Goal: Task Accomplishment & Management: Use online tool/utility

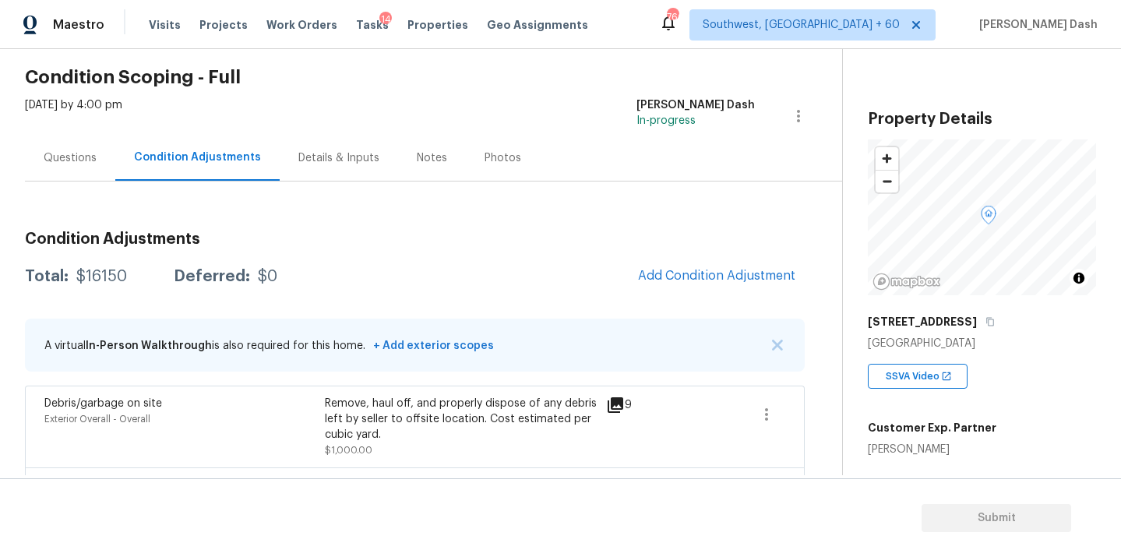
scroll to position [122, 0]
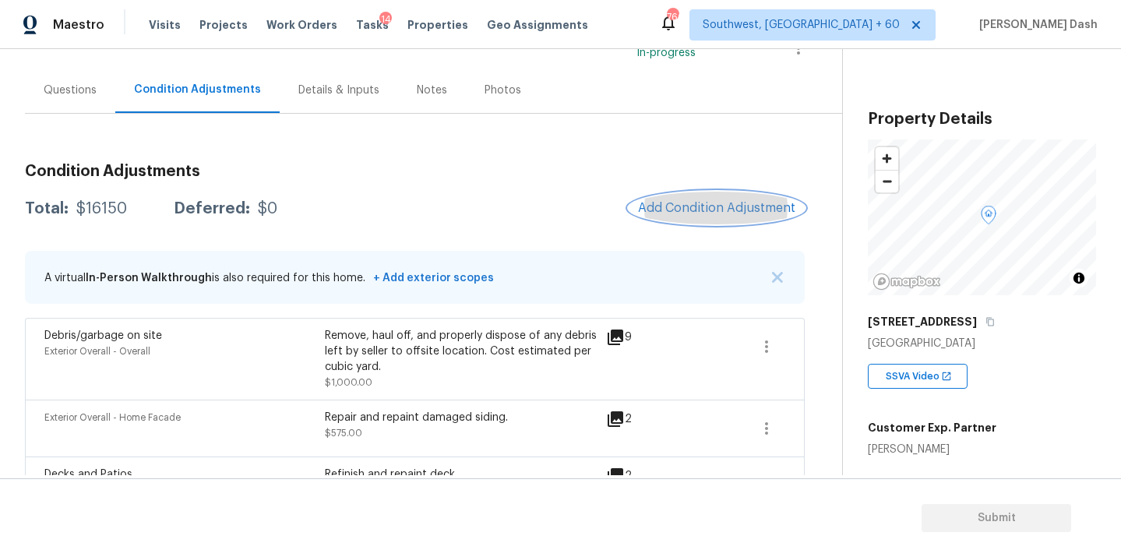
click at [703, 215] on button "Add Condition Adjustment" at bounding box center [717, 208] width 176 height 33
click at [1035, 411] on body "Maestro Visits Projects Work Orders Tasks 14 Properties Geo Assignments 766 Sou…" at bounding box center [560, 278] width 1121 height 557
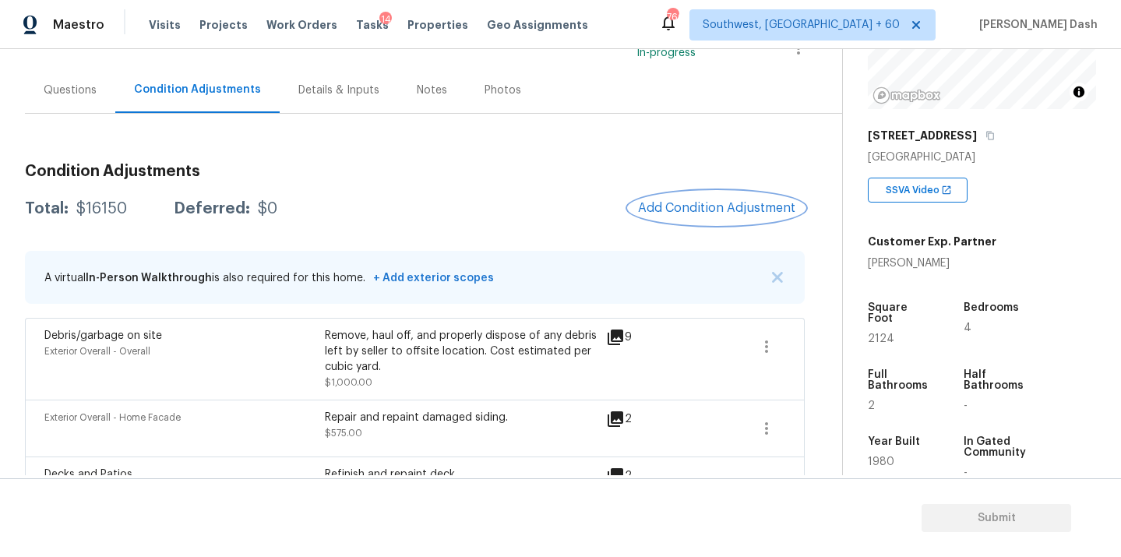
scroll to position [220, 0]
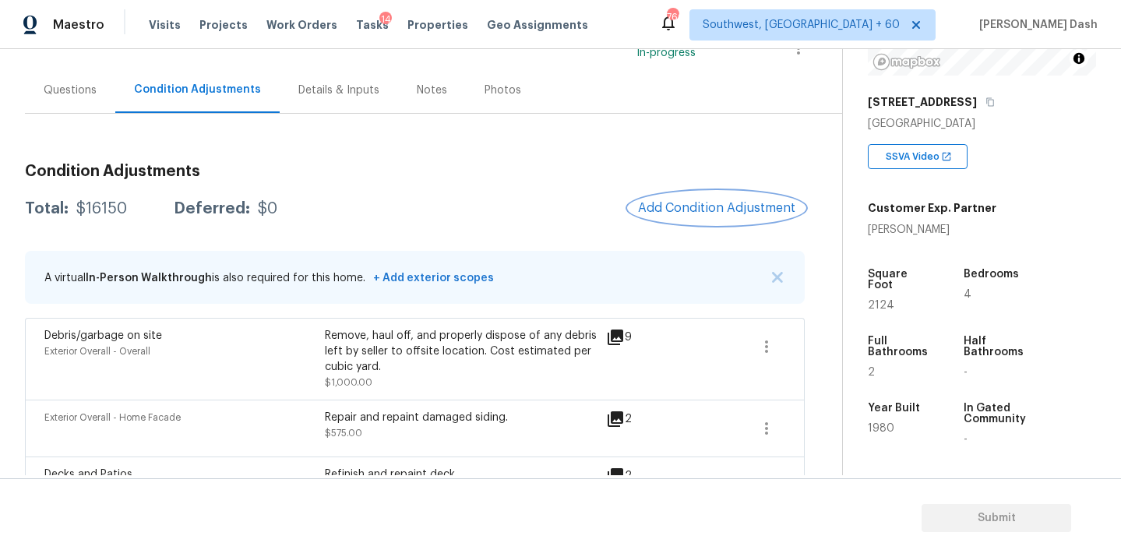
click at [720, 217] on button "Add Condition Adjustment" at bounding box center [717, 208] width 176 height 33
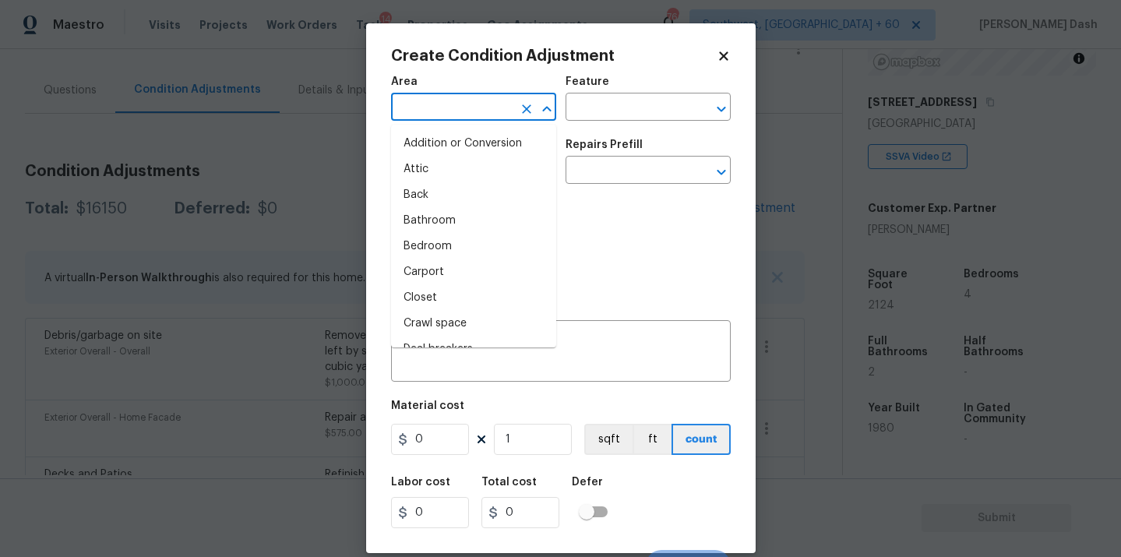
click at [507, 105] on input "text" at bounding box center [451, 109] width 121 height 24
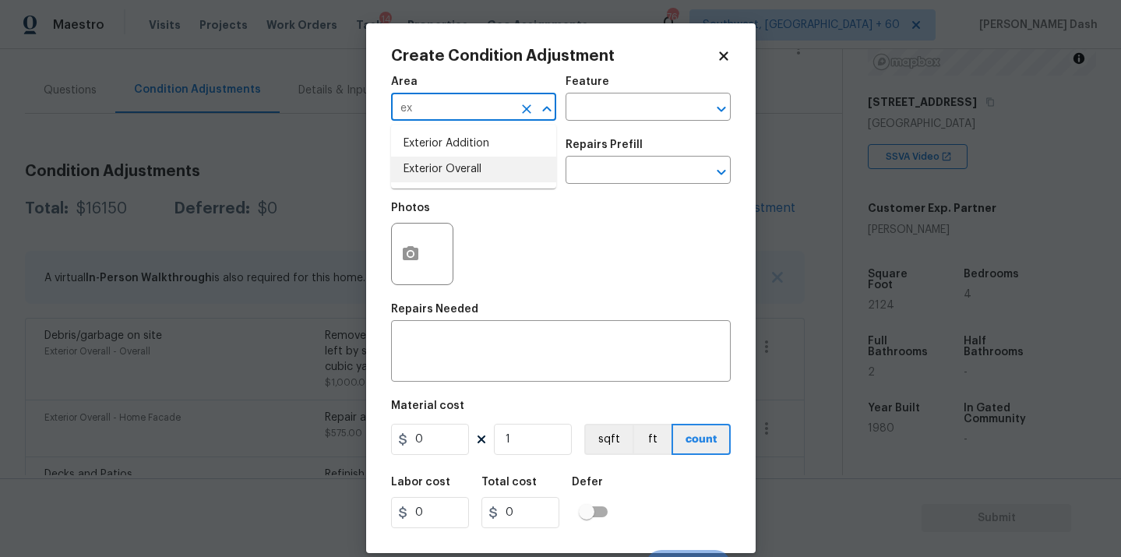
click at [482, 171] on li "Exterior Overall" at bounding box center [473, 170] width 165 height 26
type input "Exterior Overall"
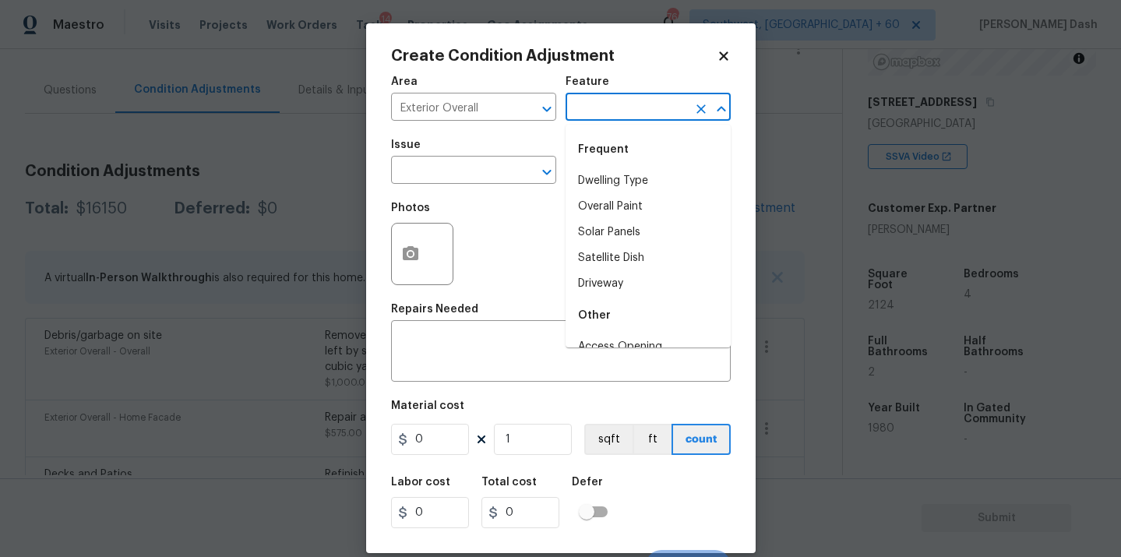
click at [637, 99] on input "text" at bounding box center [625, 109] width 121 height 24
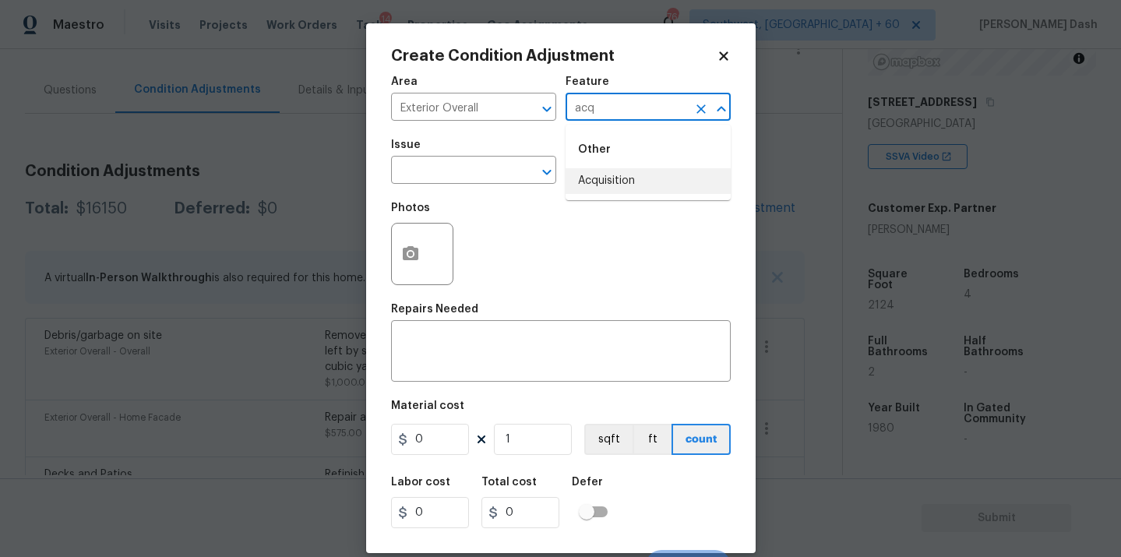
click at [607, 195] on ul "Other Acquisition" at bounding box center [647, 163] width 165 height 76
click at [609, 179] on li "Acquisition" at bounding box center [647, 181] width 165 height 26
type input "Acquisition"
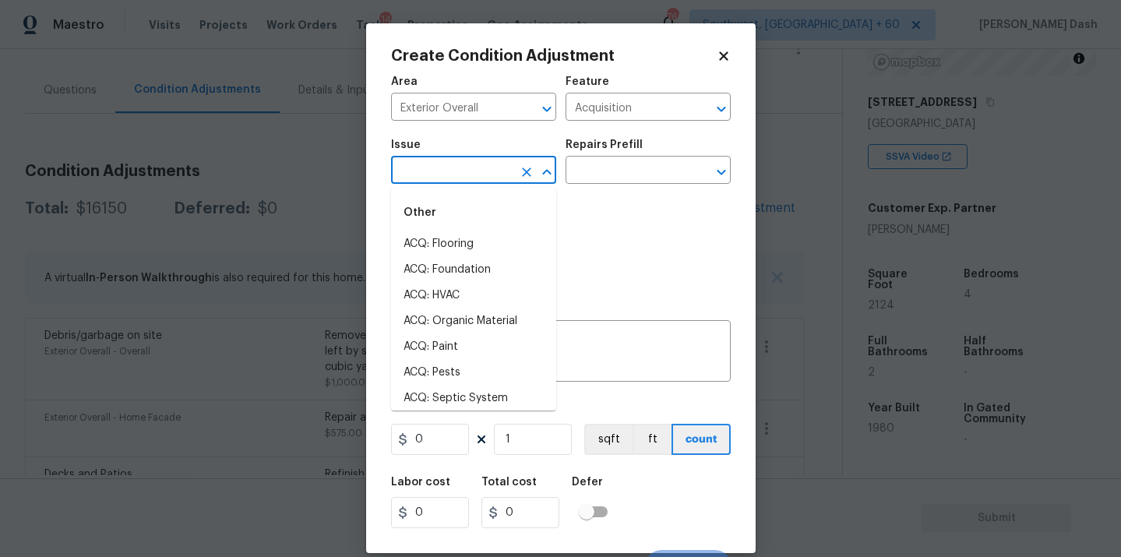
click at [469, 179] on input "text" at bounding box center [451, 172] width 121 height 24
click at [433, 351] on li "ACQ: Paint" at bounding box center [473, 347] width 165 height 26
type input "ACQ: Paint"
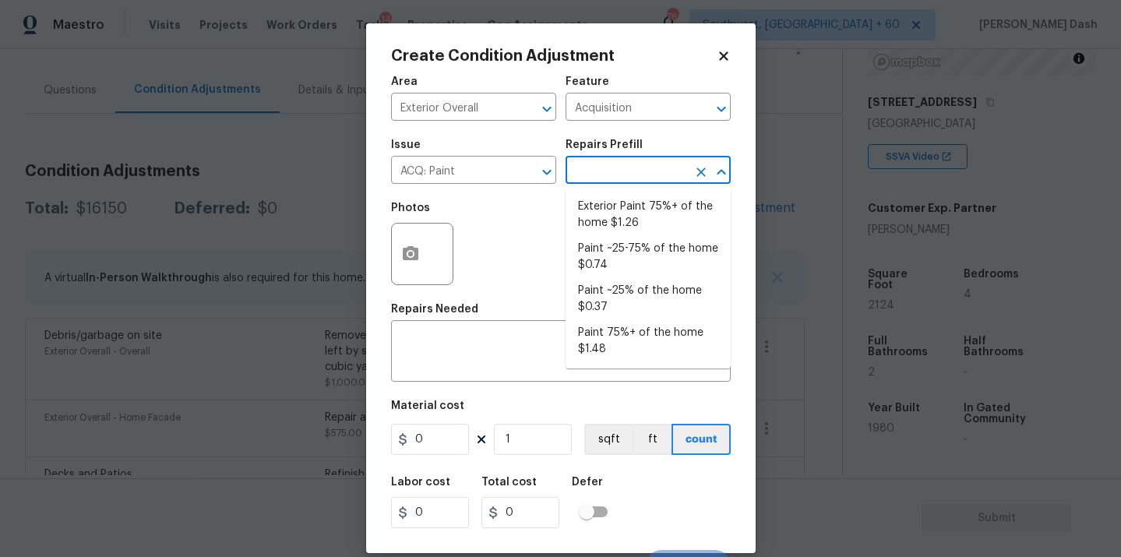
click at [610, 171] on input "text" at bounding box center [625, 172] width 121 height 24
click at [610, 215] on li "Exterior Paint 75%+ of the home $1.26" at bounding box center [647, 215] width 165 height 42
type textarea "Acquisition Scope: 75%+ of the home exterior will likely require paint"
type input "1.26"
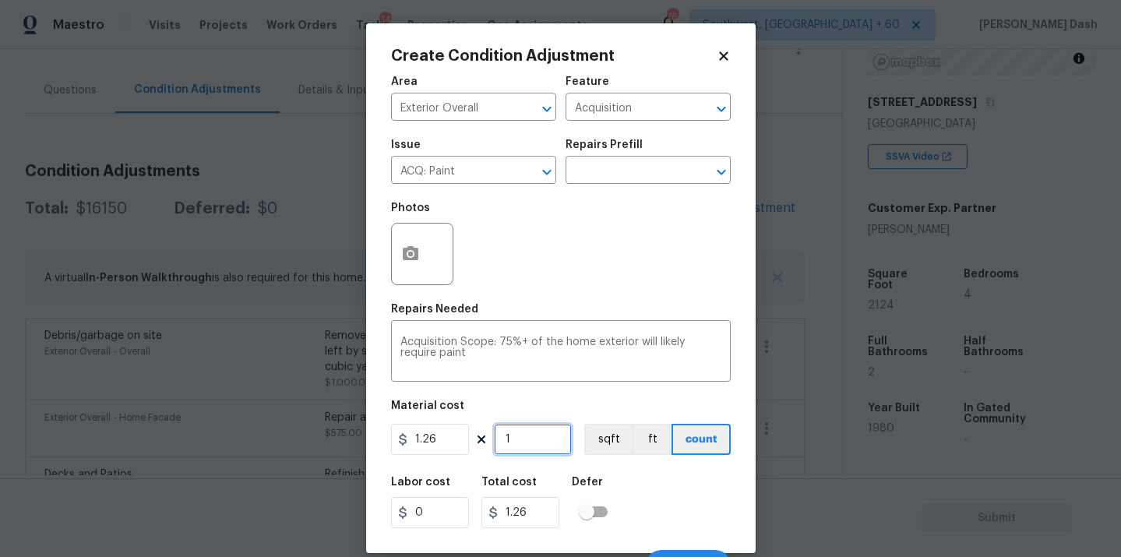
click at [532, 452] on input "1" at bounding box center [533, 439] width 78 height 31
type input "0"
type input "2"
type input "2.52"
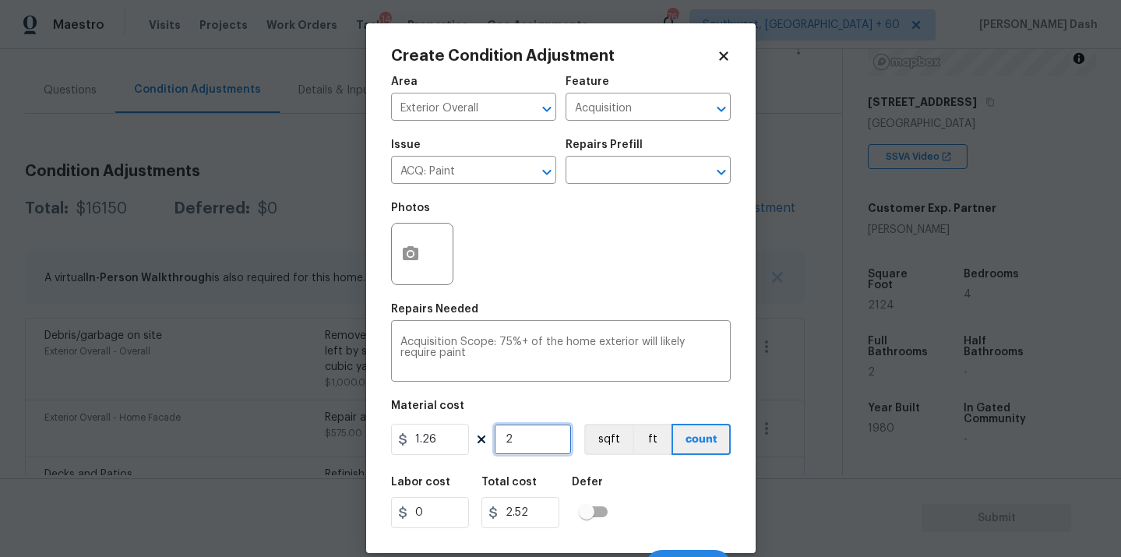
type input "21"
type input "26.46"
type input "212"
type input "267.12"
type input "2124"
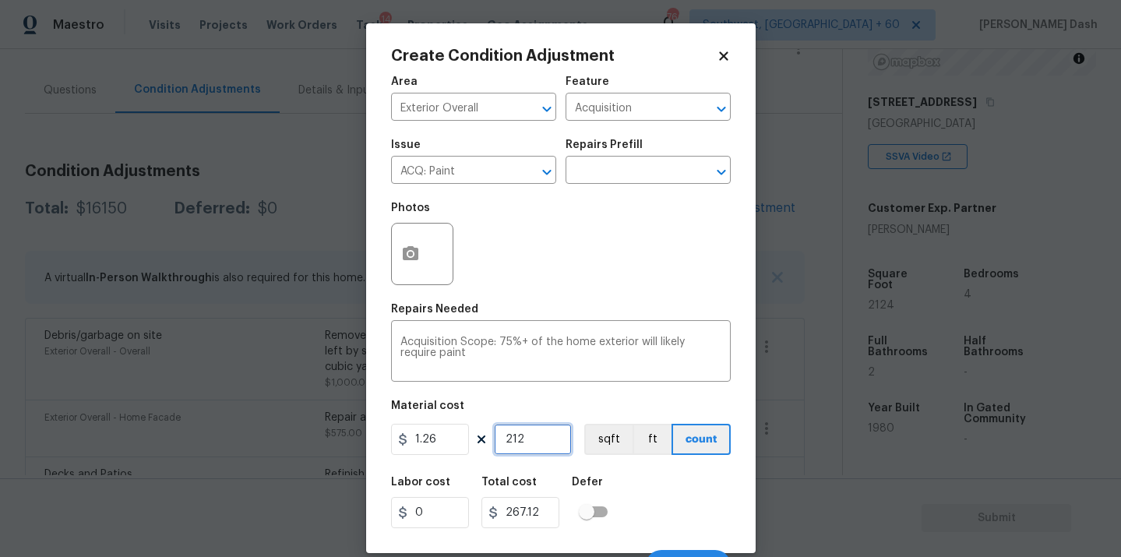
type input "2676.24"
type input "2124"
drag, startPoint x: 601, startPoint y: 439, endPoint x: 616, endPoint y: 480, distance: 43.1
click at [601, 439] on button "sqft" at bounding box center [608, 439] width 48 height 31
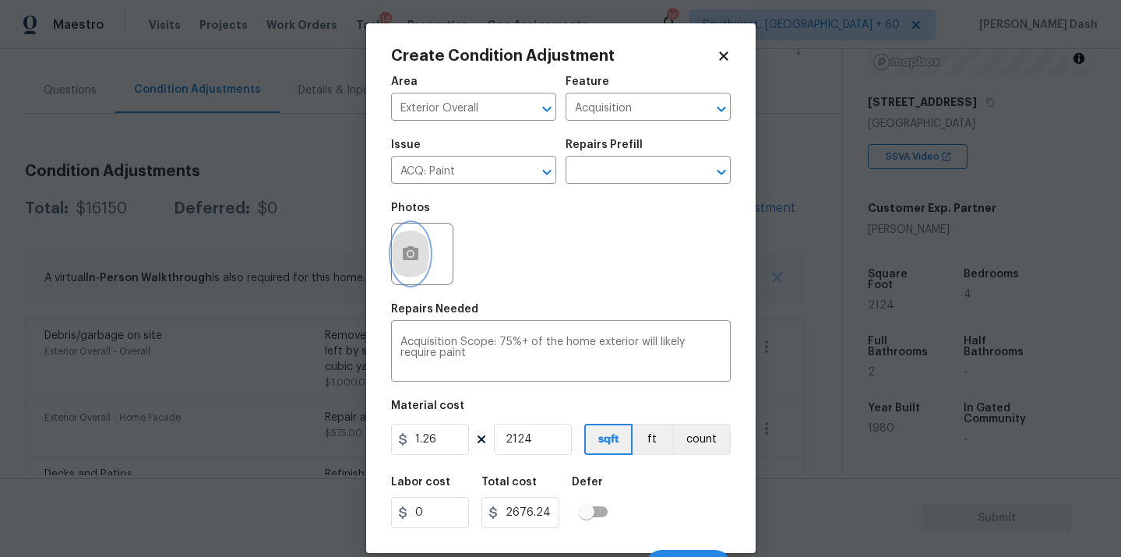
click at [411, 255] on circle "button" at bounding box center [409, 254] width 5 height 5
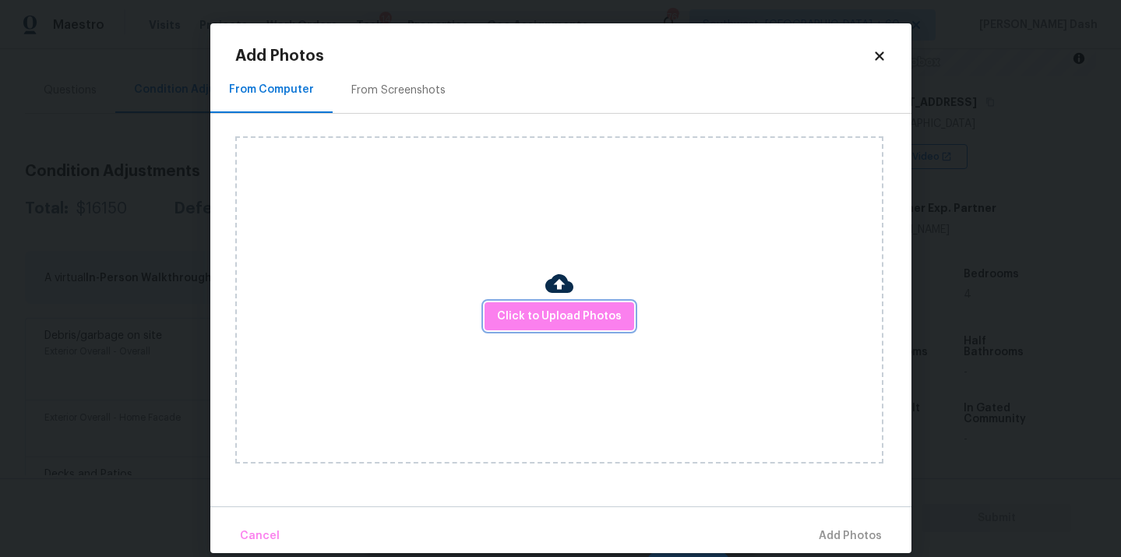
click at [501, 305] on button "Click to Upload Photos" at bounding box center [559, 316] width 150 height 29
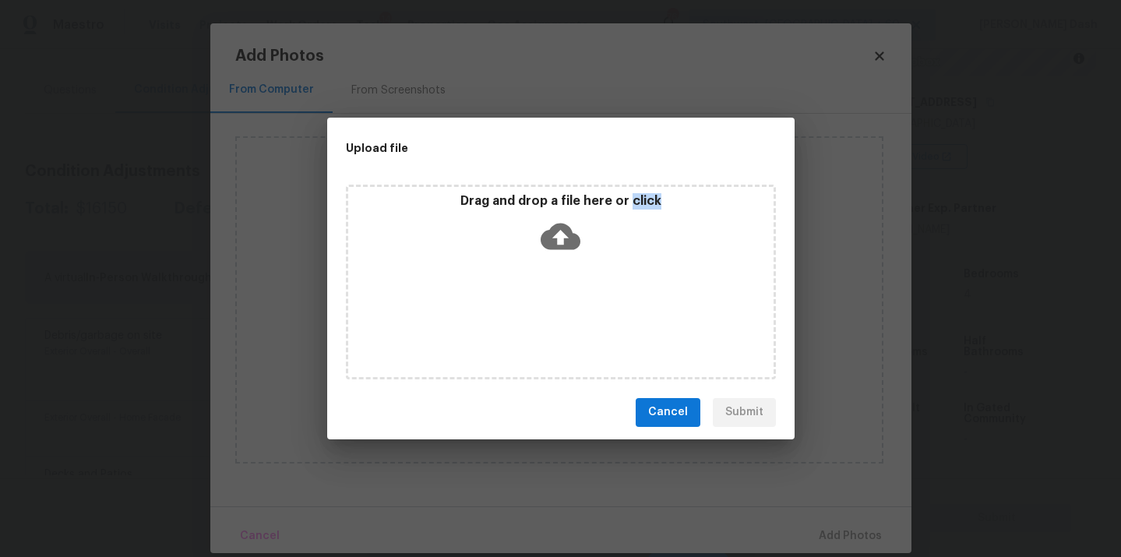
click at [501, 305] on div "Drag and drop a file here or click" at bounding box center [561, 282] width 430 height 195
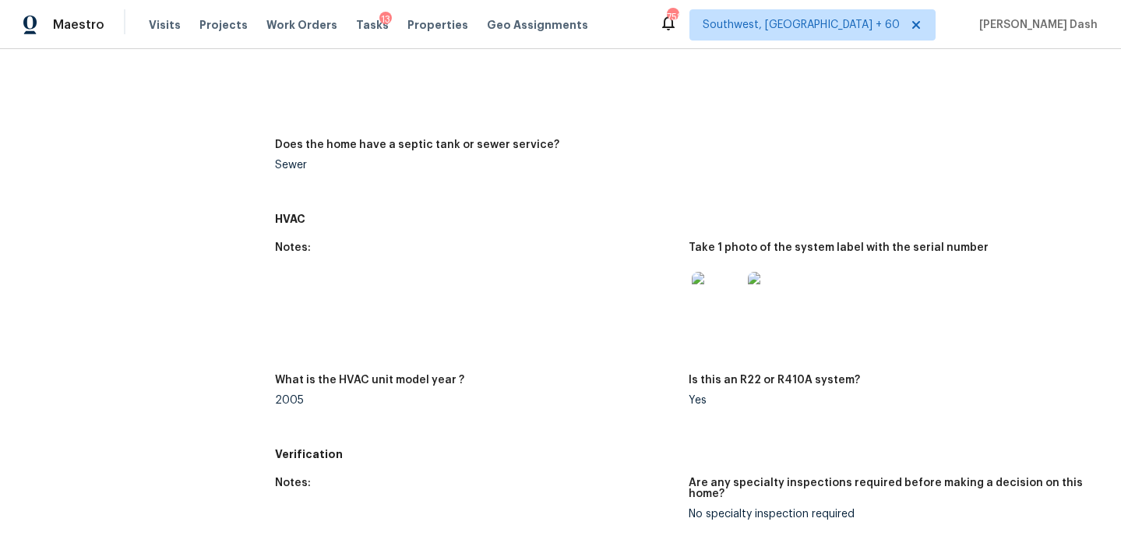
scroll to position [671, 0]
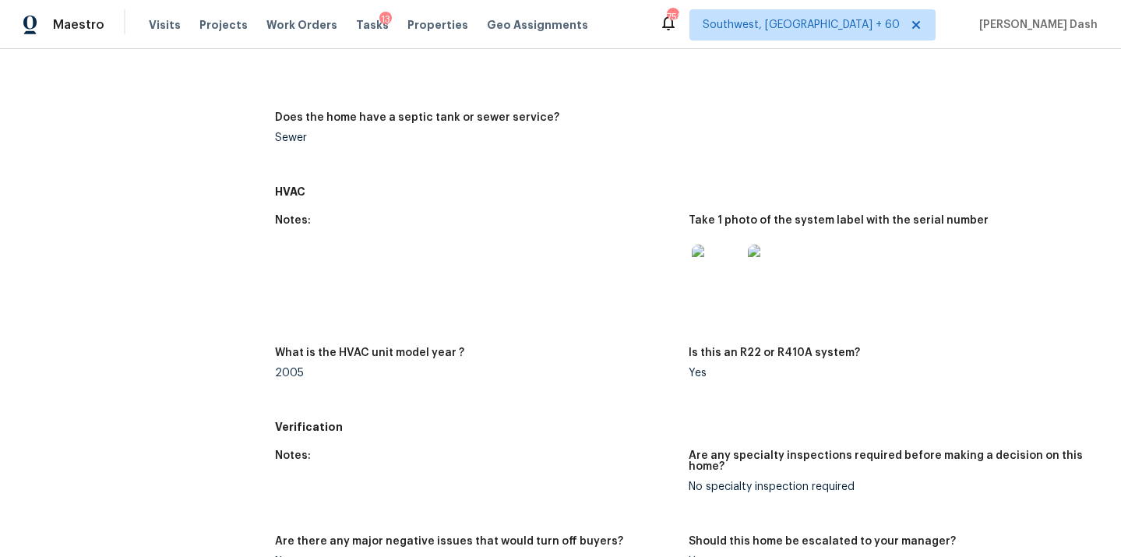
click at [713, 276] on img at bounding box center [717, 270] width 50 height 50
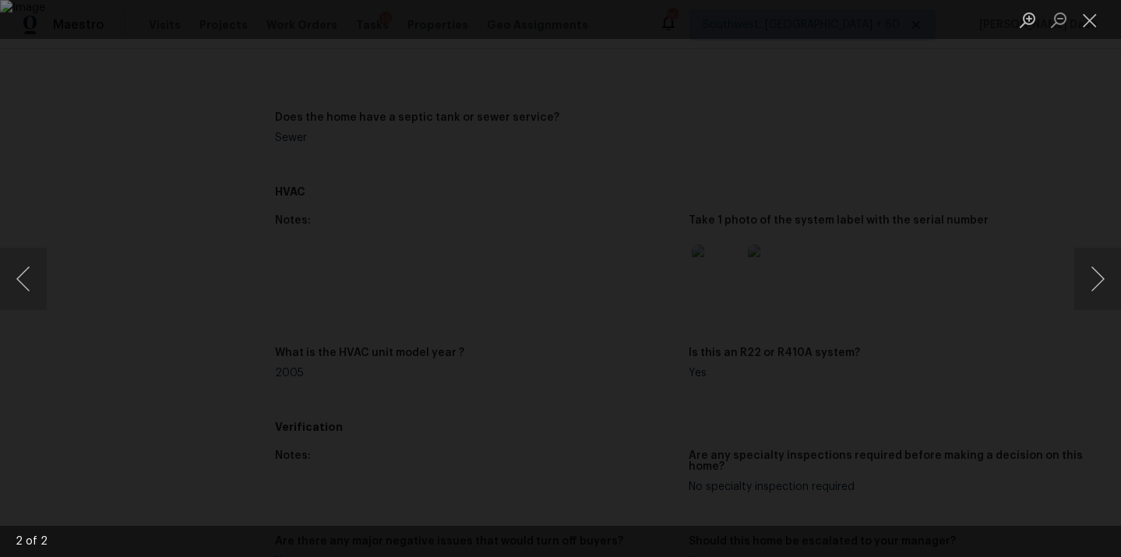
click at [147, 185] on div "Lightbox" at bounding box center [560, 278] width 1121 height 557
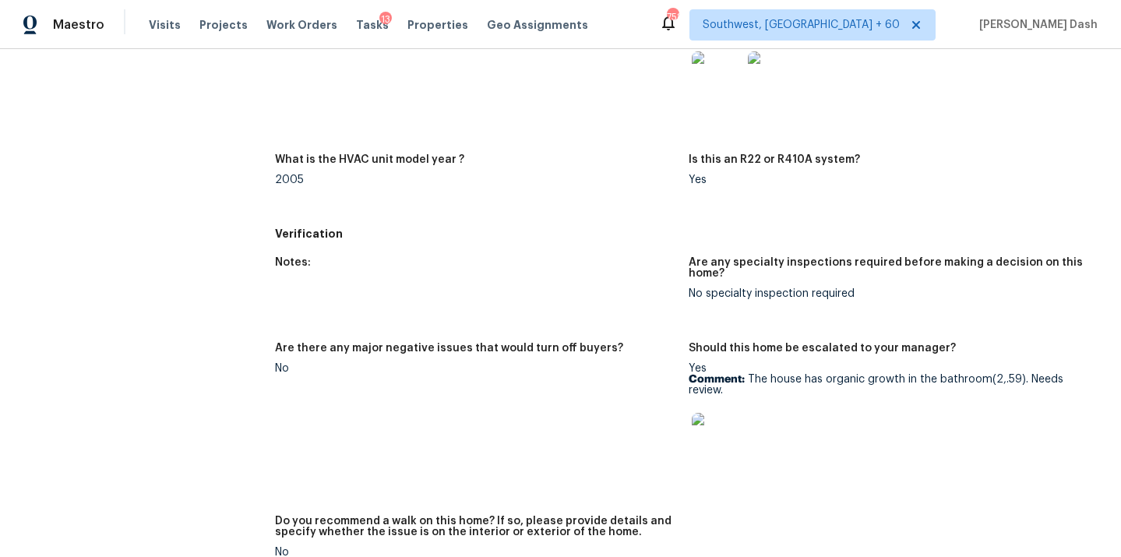
scroll to position [897, 0]
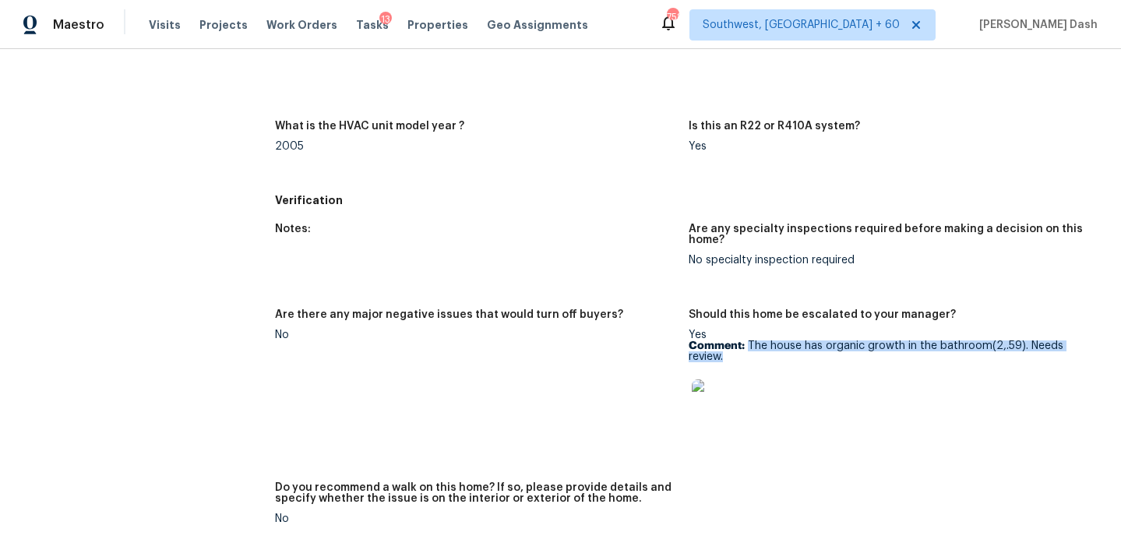
drag, startPoint x: 747, startPoint y: 342, endPoint x: 755, endPoint y: 361, distance: 21.0
click at [755, 361] on p "Comment: The house has organic growth in the bathroom(2,.59). Needs review." at bounding box center [888, 351] width 401 height 22
copy p "The house has organic growth in the bathroom(2,.59). Needs review."
click at [724, 397] on img at bounding box center [717, 404] width 50 height 50
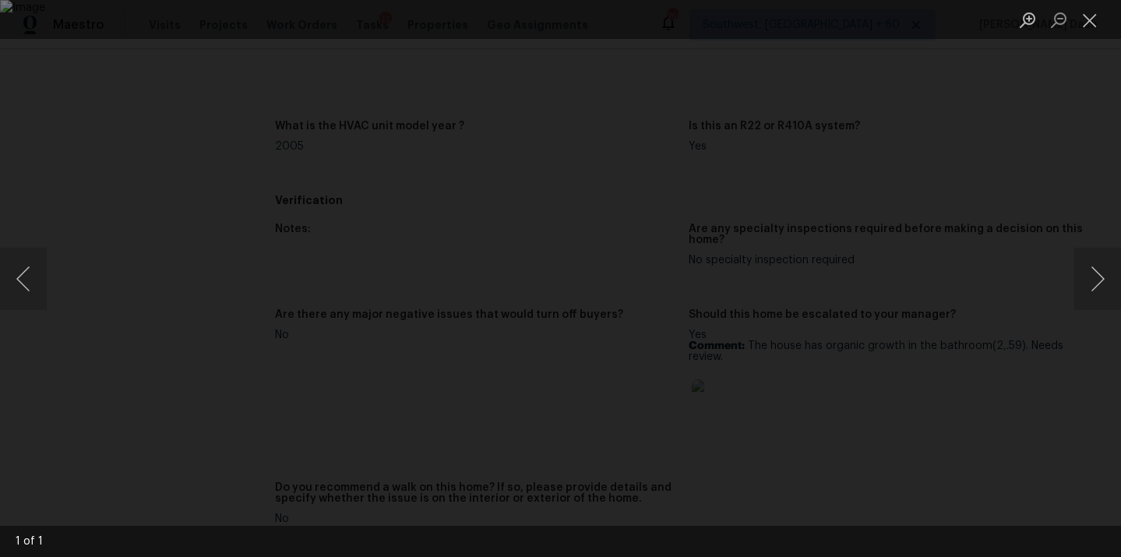
drag, startPoint x: 100, startPoint y: 214, endPoint x: 117, endPoint y: 215, distance: 16.4
click at [100, 214] on div "Lightbox" at bounding box center [560, 278] width 1121 height 557
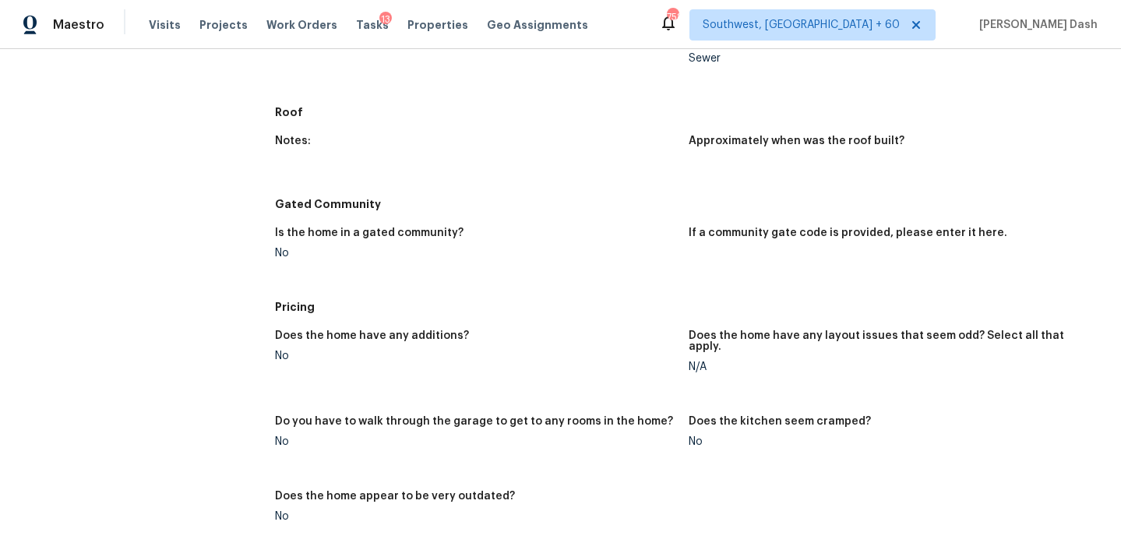
scroll to position [1464, 0]
